Goal: Task Accomplishment & Management: Manage account settings

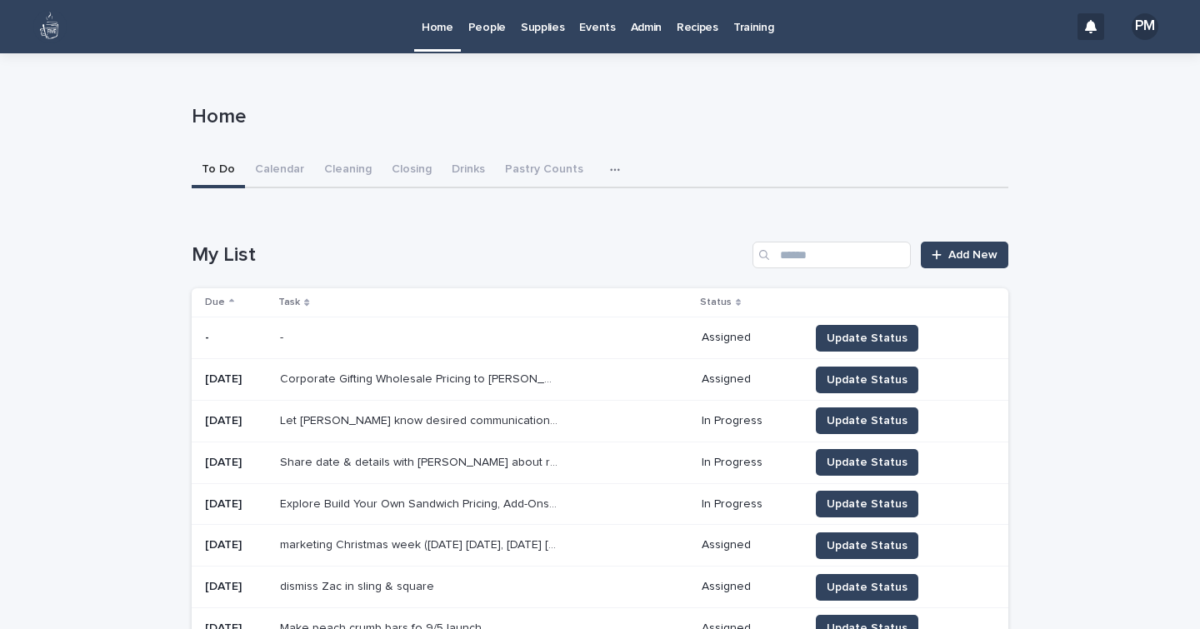
click at [493, 22] on p "People" at bounding box center [486, 17] width 37 height 35
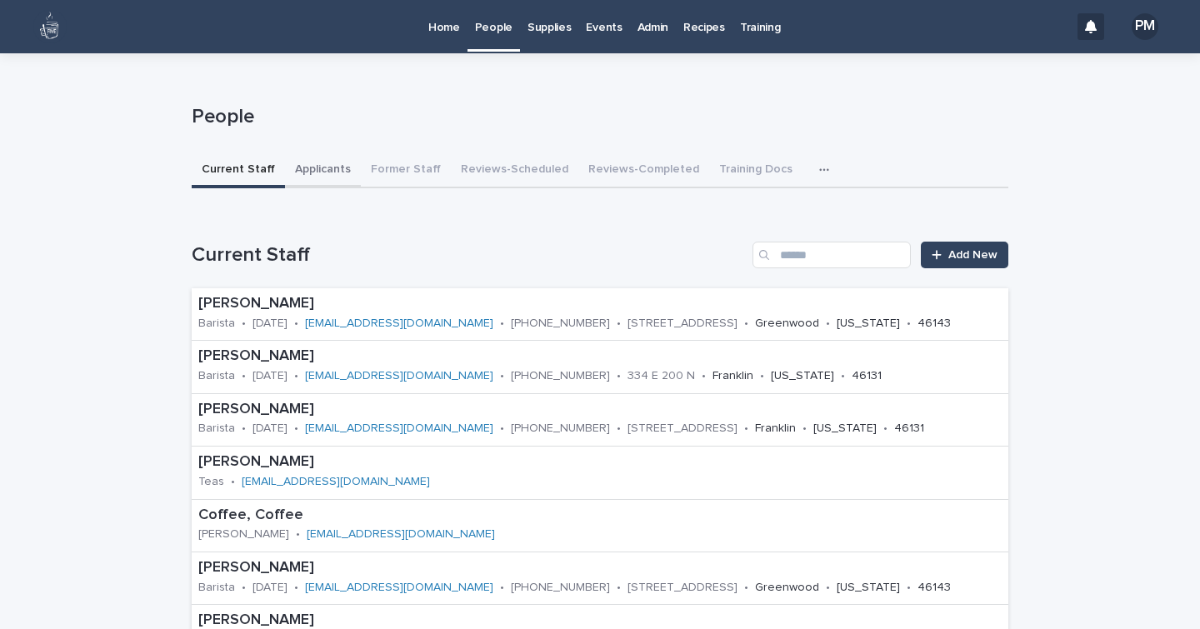
click at [314, 167] on button "Applicants" at bounding box center [323, 170] width 76 height 35
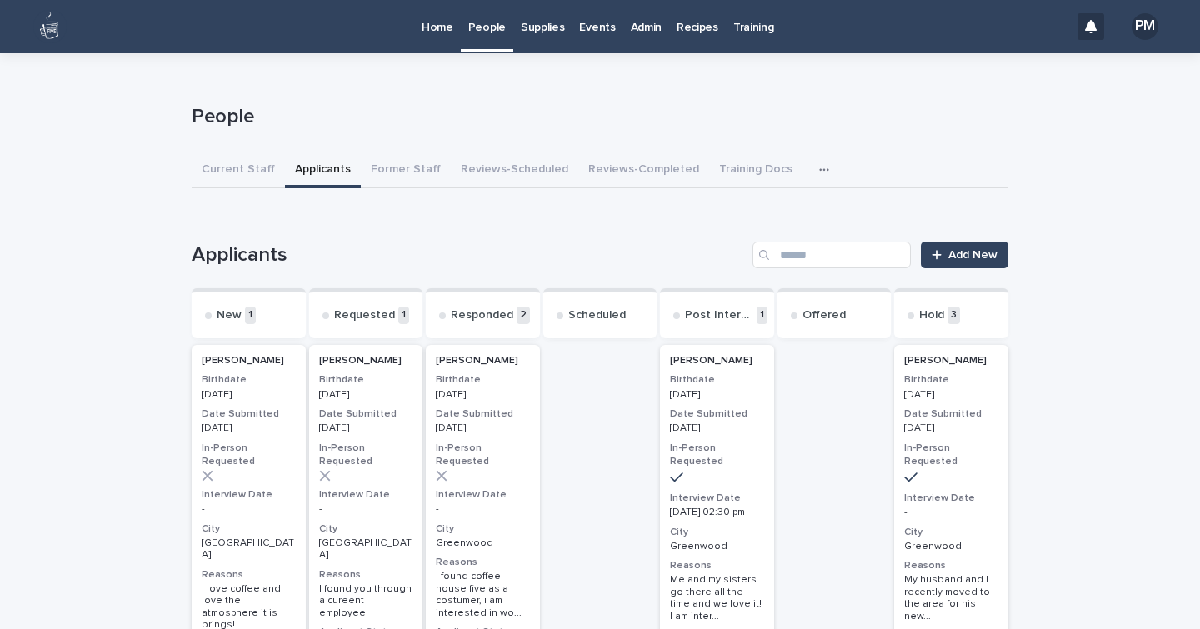
click at [255, 522] on h3 "City" at bounding box center [249, 528] width 94 height 13
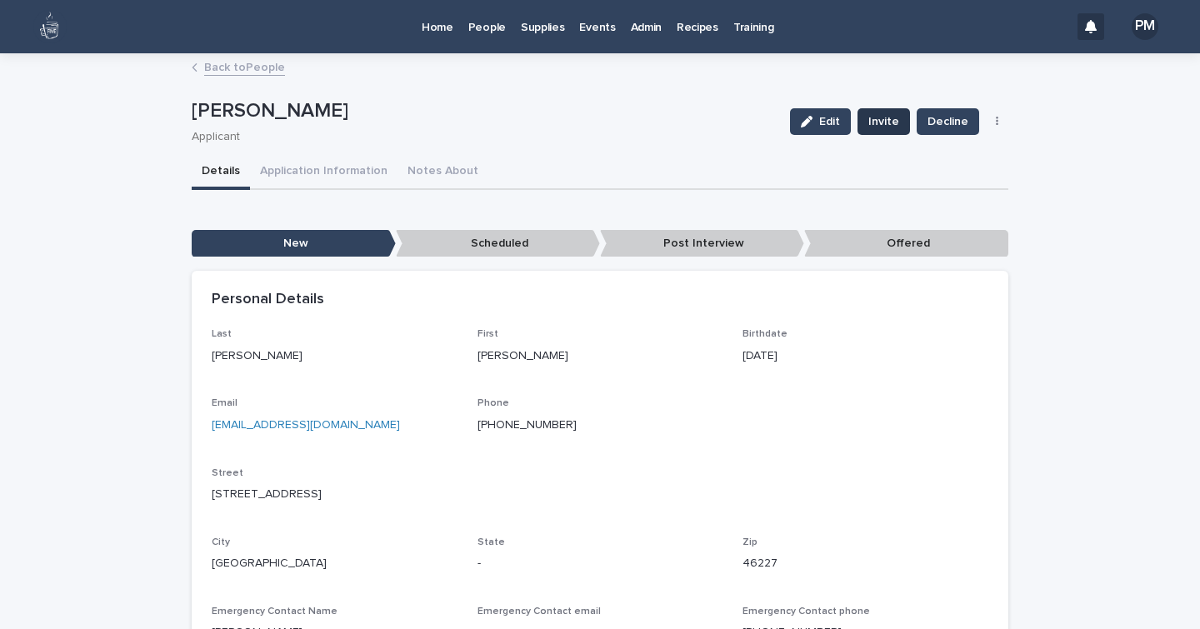
click at [893, 116] on span "Invite" at bounding box center [883, 121] width 31 height 17
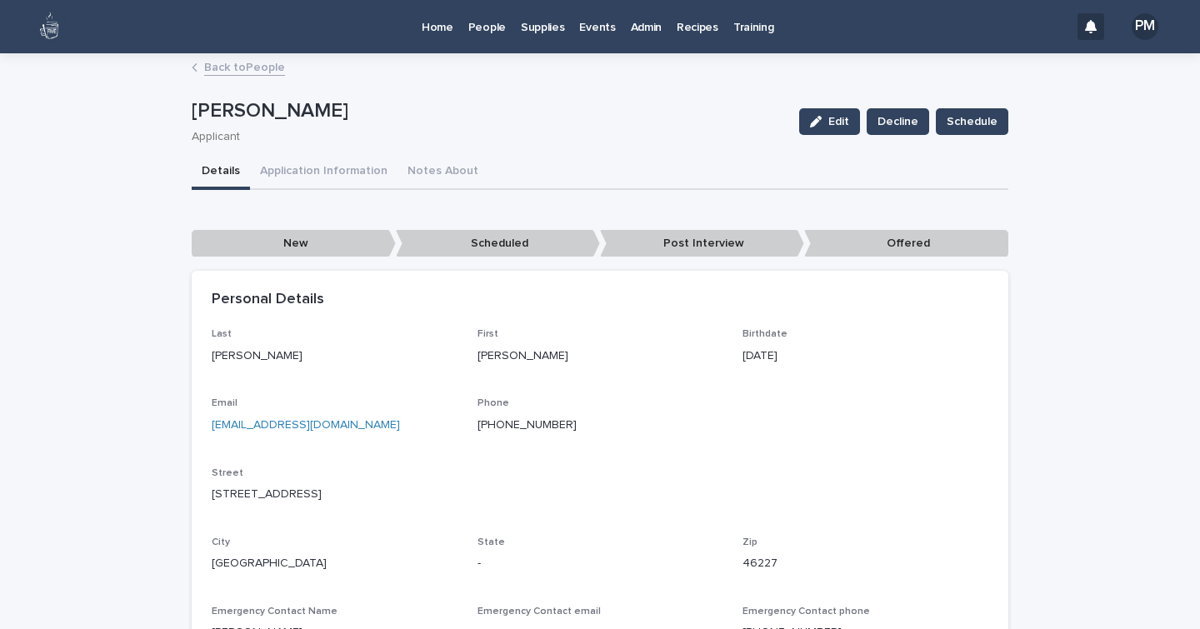
click at [483, 34] on p "People" at bounding box center [486, 17] width 37 height 35
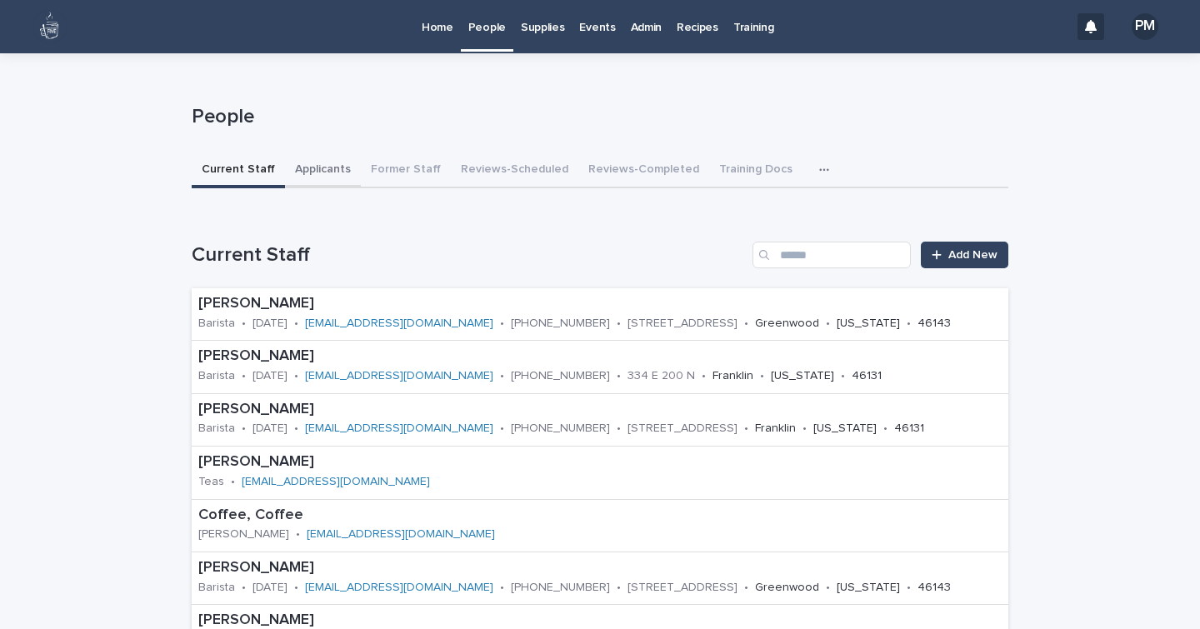
click at [315, 172] on button "Applicants" at bounding box center [323, 170] width 76 height 35
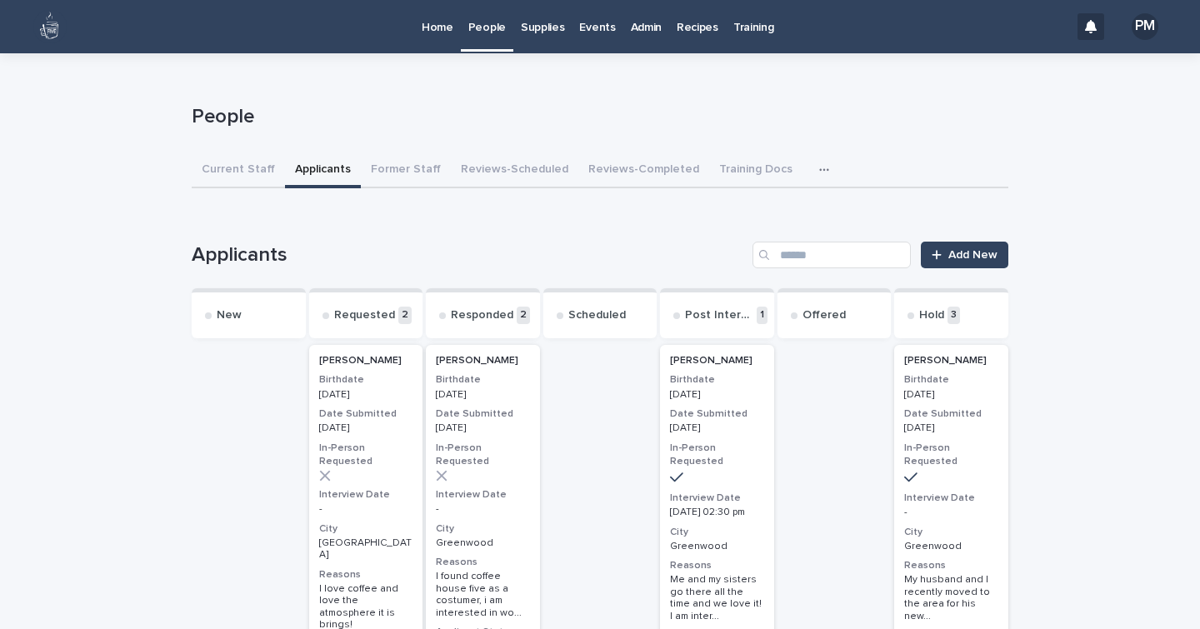
click at [512, 503] on p "-" at bounding box center [483, 509] width 94 height 12
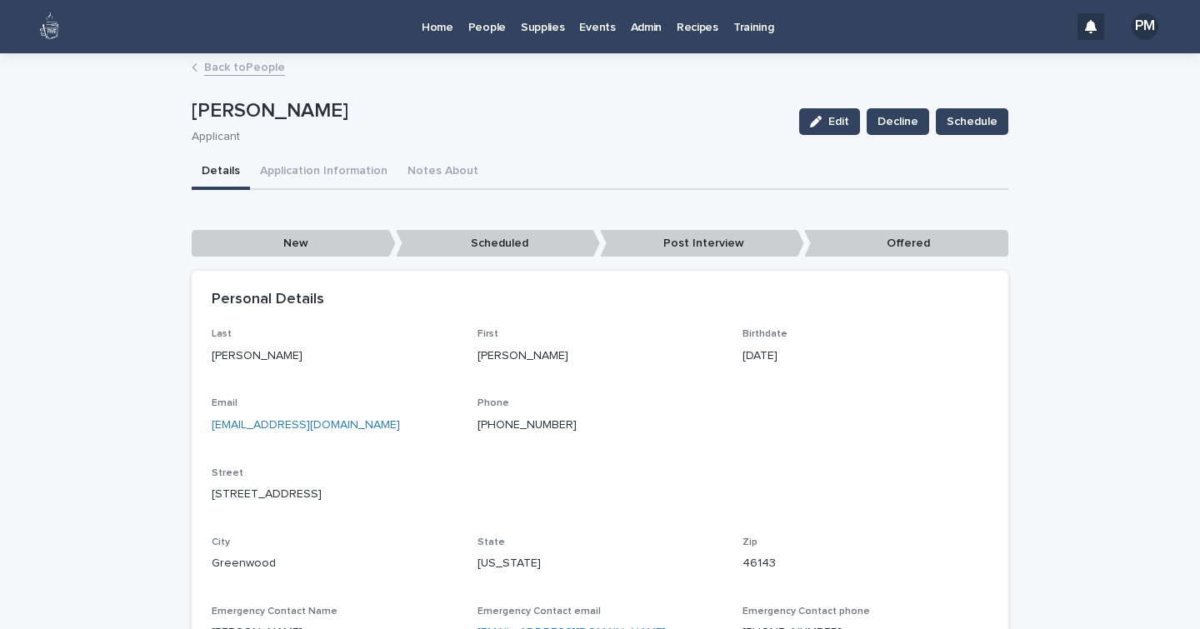
scroll to position [1, 0]
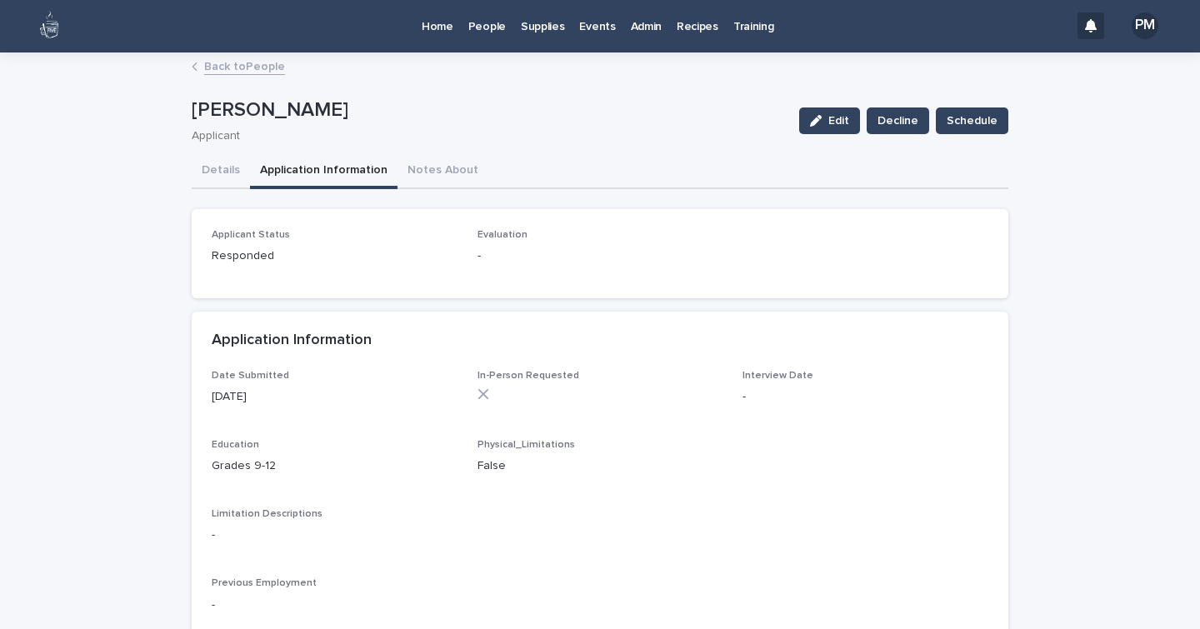
click at [330, 175] on button "Application Information" at bounding box center [323, 171] width 147 height 35
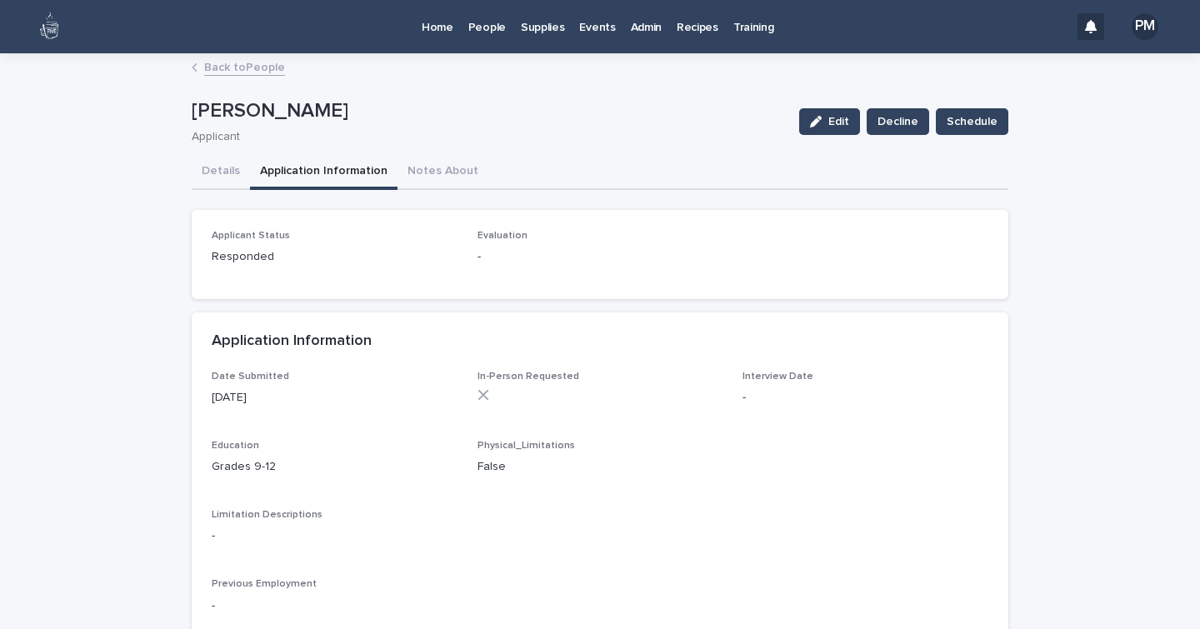
scroll to position [1, 0]
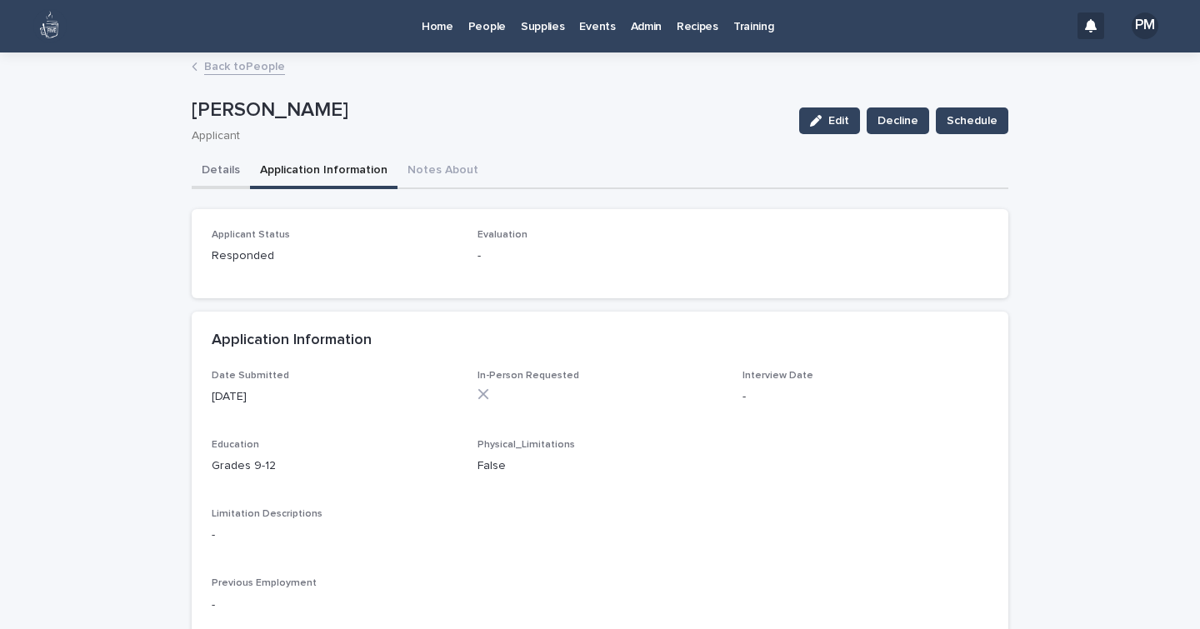
click at [208, 171] on button "Details" at bounding box center [221, 171] width 58 height 35
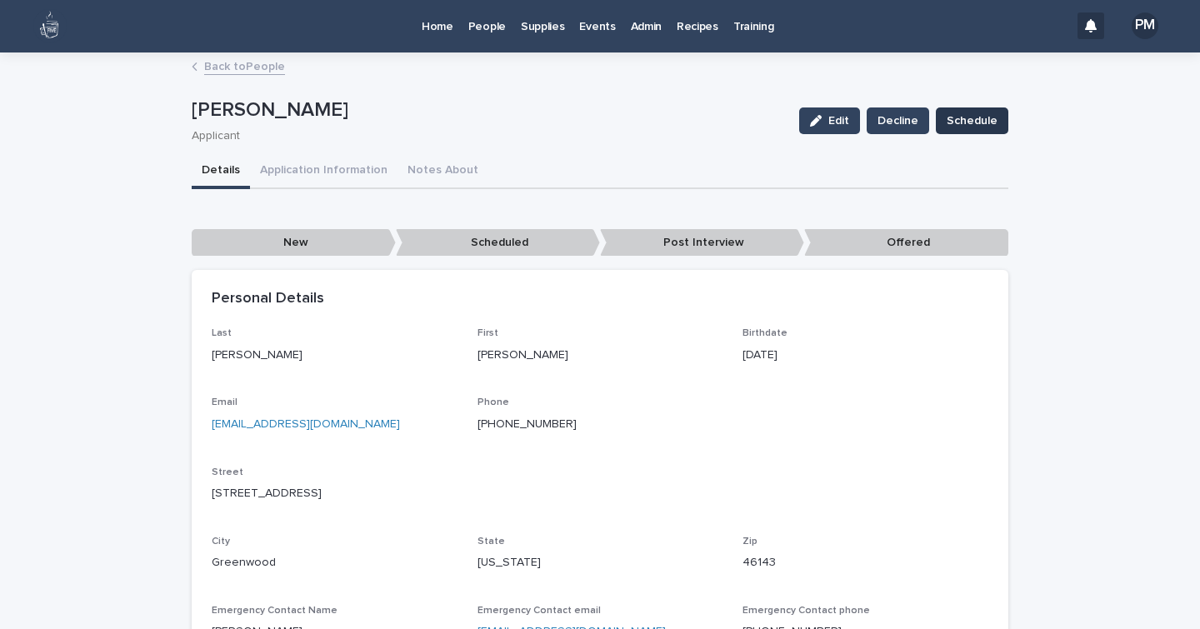
click at [962, 123] on span "Schedule" at bounding box center [972, 120] width 51 height 17
click at [496, 24] on p "People" at bounding box center [486, 16] width 37 height 35
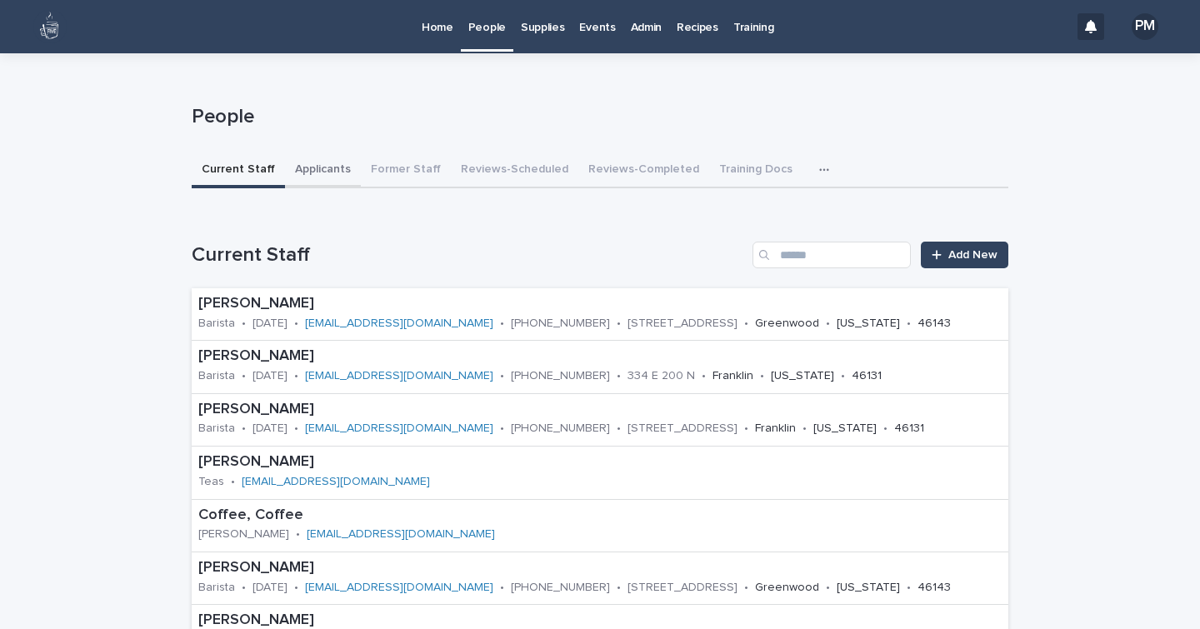
click at [320, 167] on button "Applicants" at bounding box center [323, 170] width 76 height 35
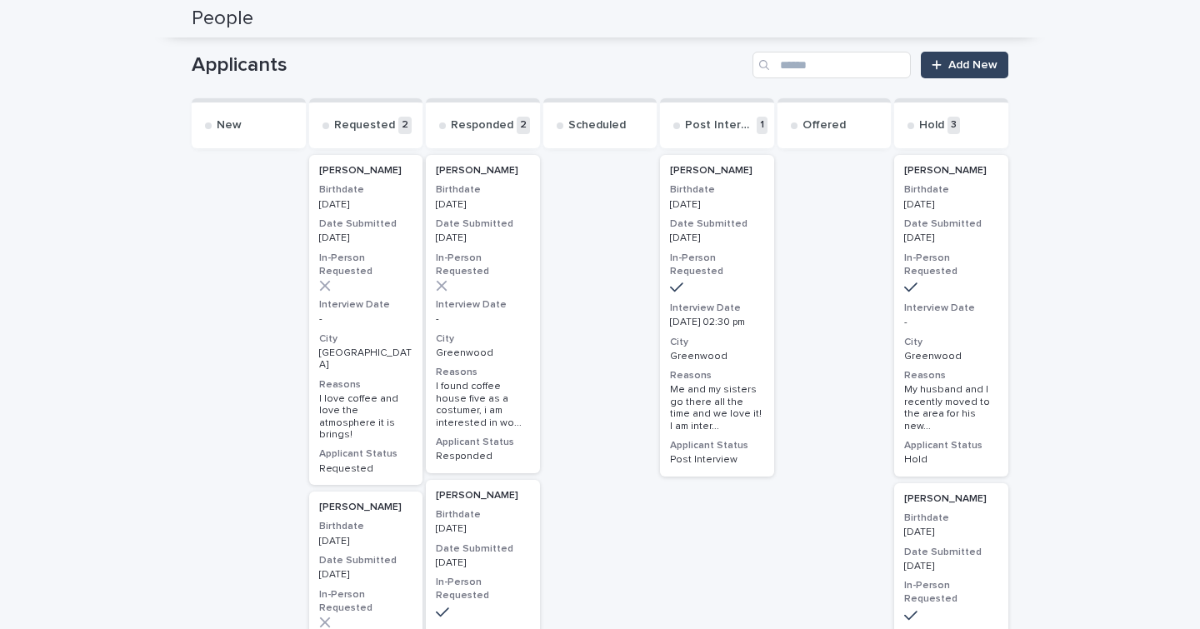
scroll to position [189, 0]
click at [742, 324] on p "[DATE] 02:30 pm" at bounding box center [717, 323] width 94 height 12
